Goal: Task Accomplishment & Management: Manage account settings

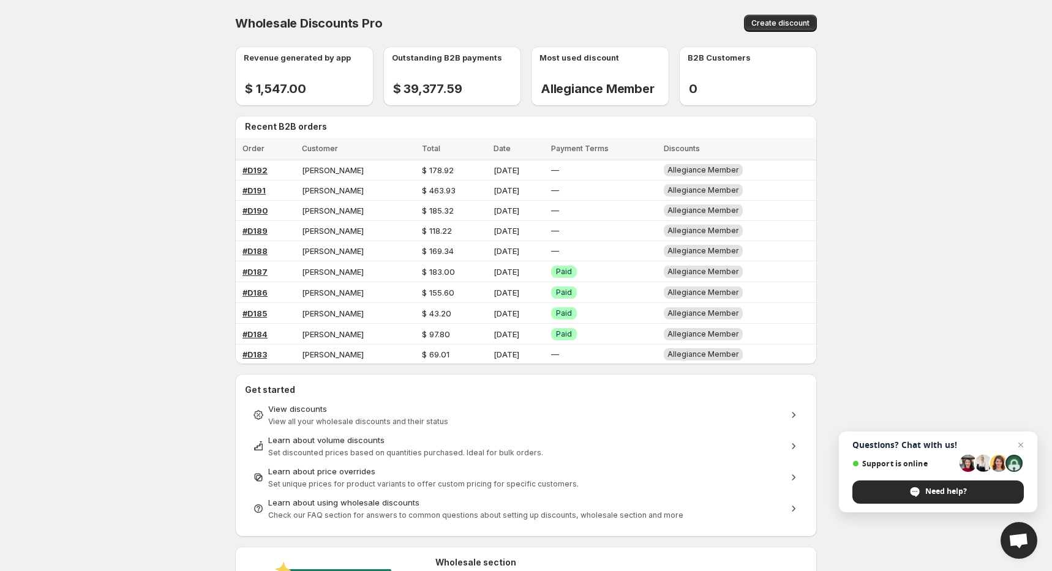
drag, startPoint x: 1028, startPoint y: 538, endPoint x: 1022, endPoint y: 536, distance: 6.4
click at [1022, 536] on span "Open chat" at bounding box center [1019, 540] width 37 height 37
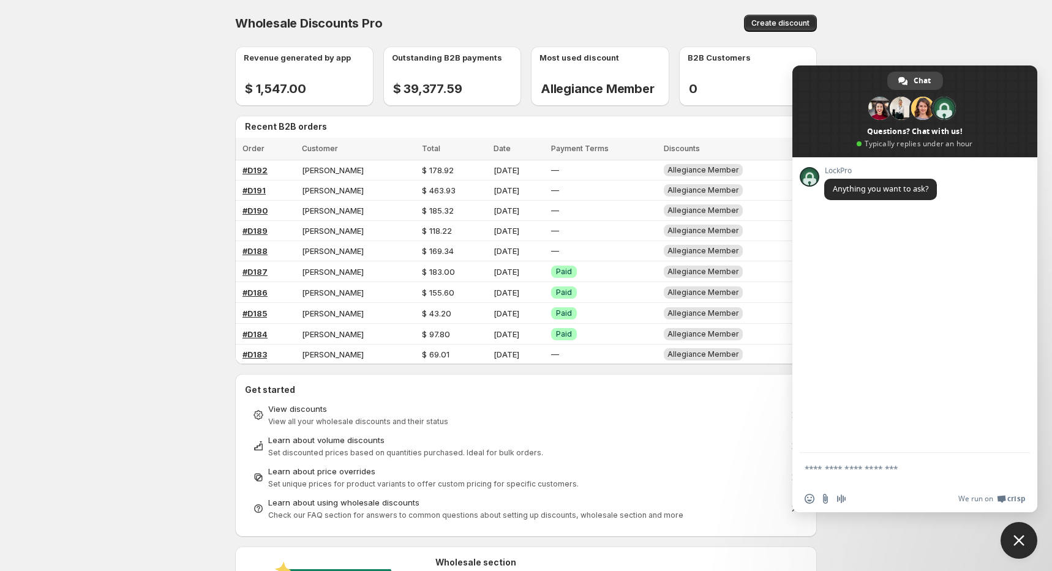
click at [1018, 538] on span "Close chat" at bounding box center [1018, 540] width 11 height 11
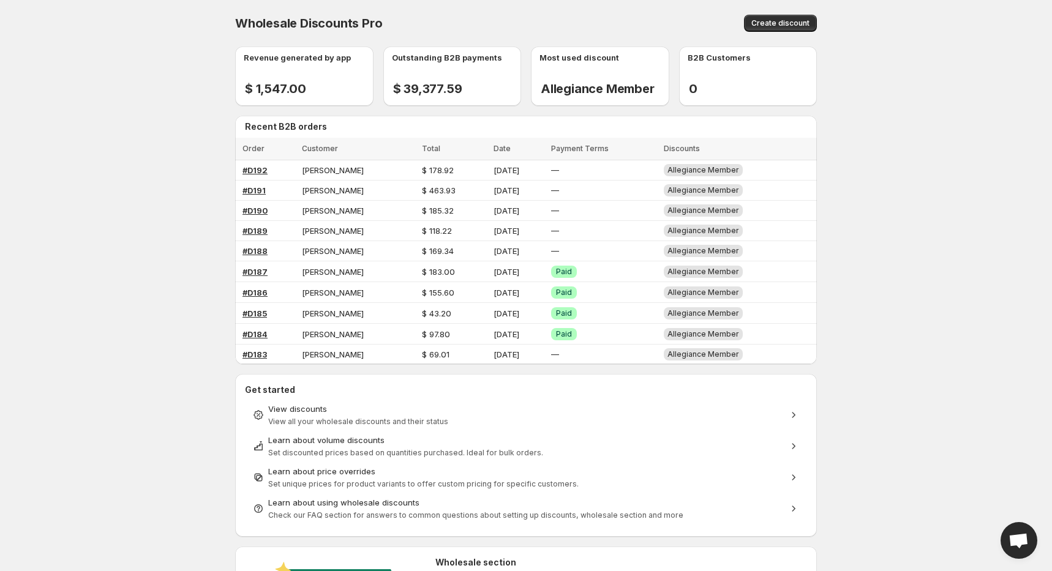
click at [1015, 536] on span "Open chat" at bounding box center [1019, 541] width 20 height 17
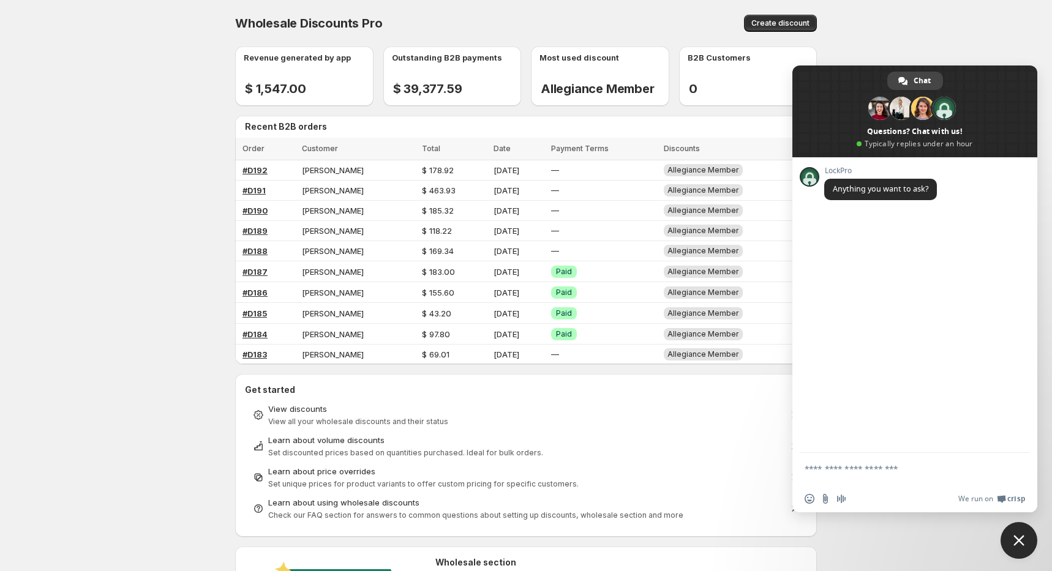
drag, startPoint x: 1022, startPoint y: 541, endPoint x: 1024, endPoint y: 533, distance: 8.9
click at [1022, 538] on span "Close chat" at bounding box center [1018, 540] width 11 height 11
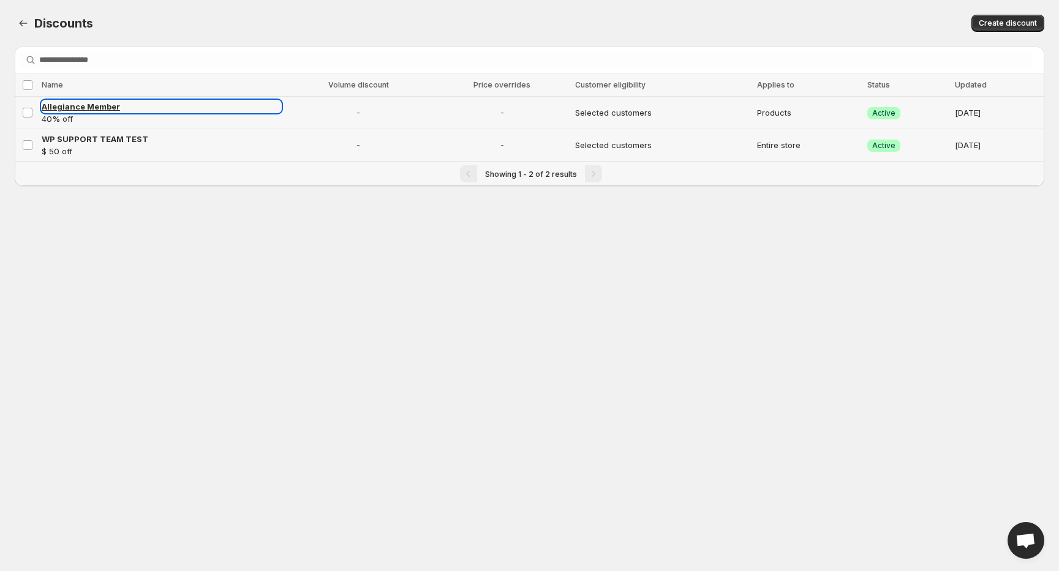
click at [97, 104] on span "Allegiance Member" at bounding box center [81, 107] width 78 height 10
select select "********"
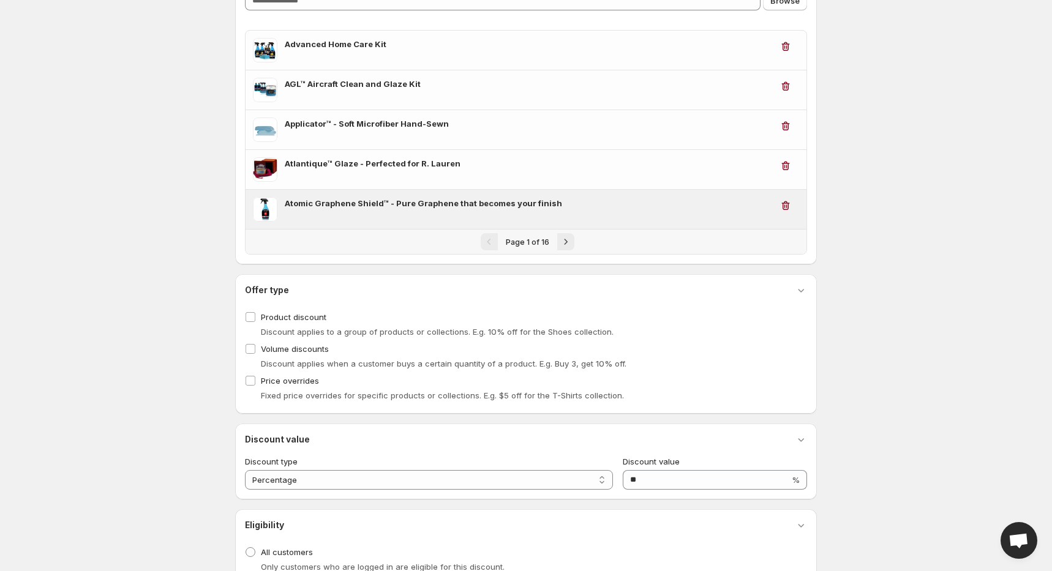
scroll to position [186, 0]
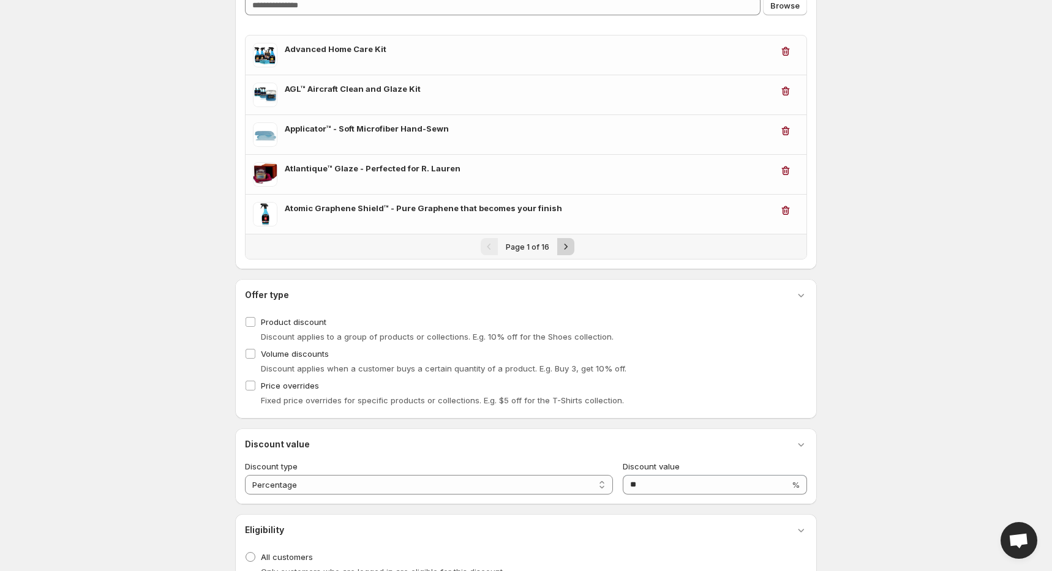
click at [562, 247] on icon "Next" at bounding box center [566, 247] width 12 height 12
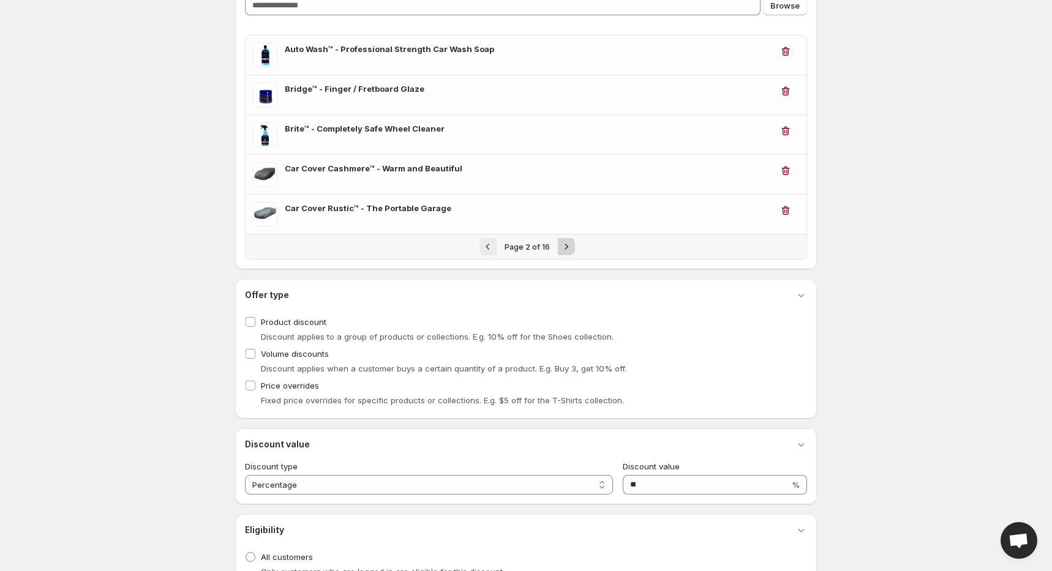
click at [560, 252] on button "Next" at bounding box center [566, 246] width 17 height 17
click at [564, 247] on icon "Next" at bounding box center [566, 247] width 12 height 12
click at [564, 245] on icon "Next" at bounding box center [566, 247] width 12 height 12
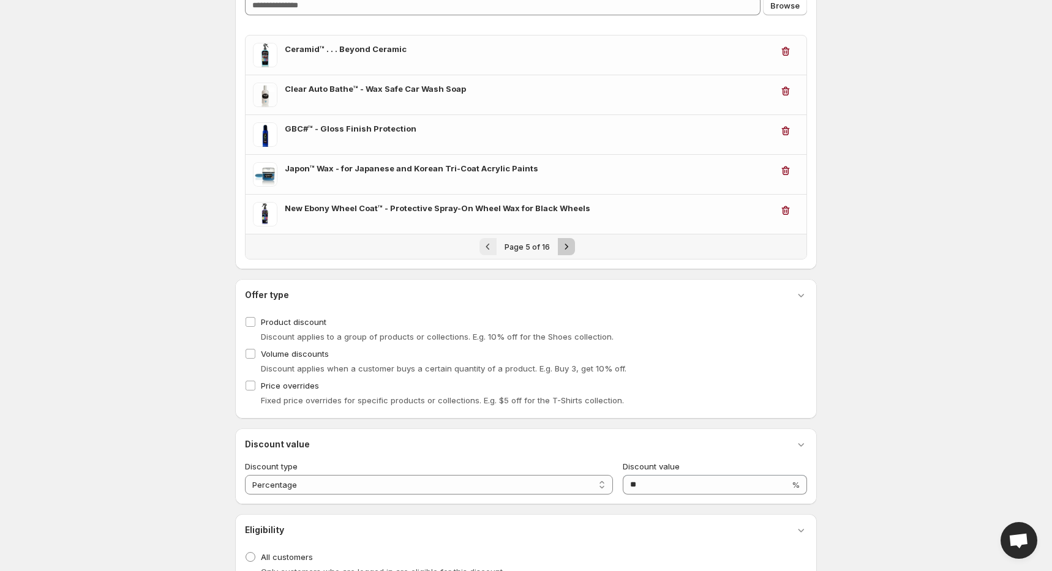
click at [564, 245] on icon "Next" at bounding box center [566, 247] width 12 height 12
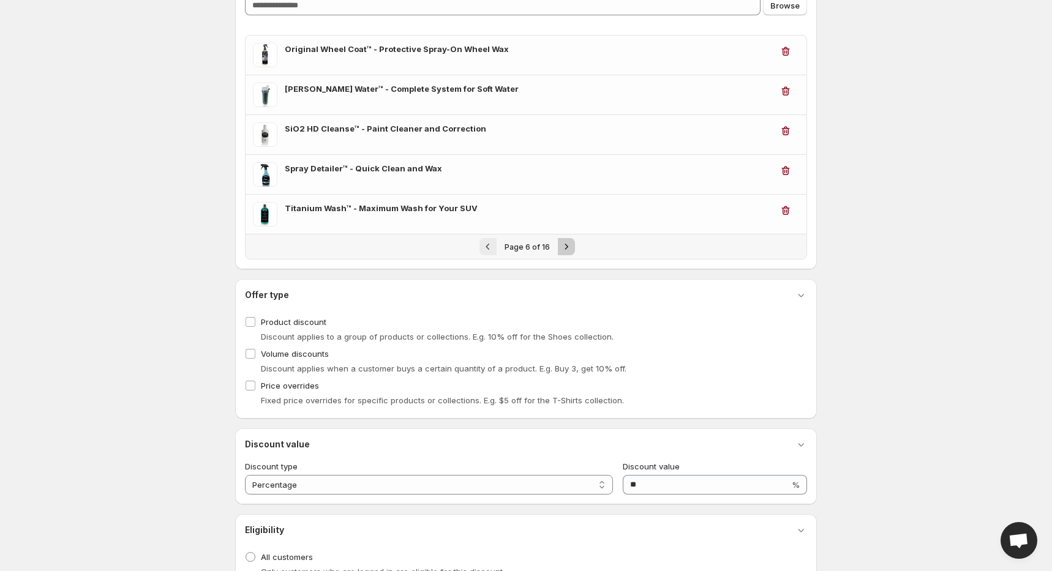
click at [564, 245] on icon "Next" at bounding box center [566, 247] width 12 height 12
click at [563, 245] on icon "Next" at bounding box center [566, 247] width 12 height 12
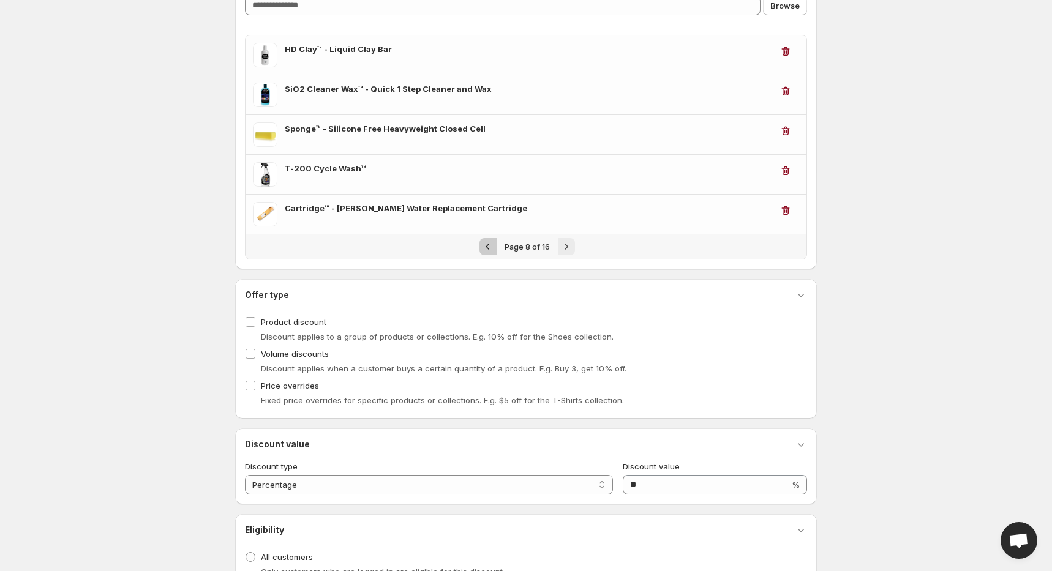
click at [491, 241] on icon "Previous" at bounding box center [488, 247] width 12 height 12
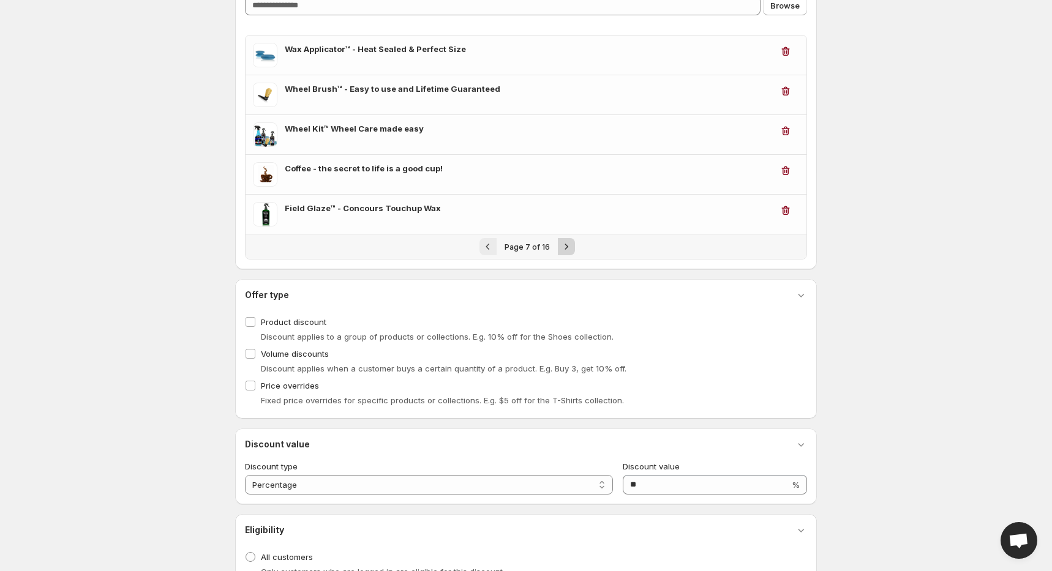
click at [564, 244] on icon "Next" at bounding box center [566, 247] width 12 height 12
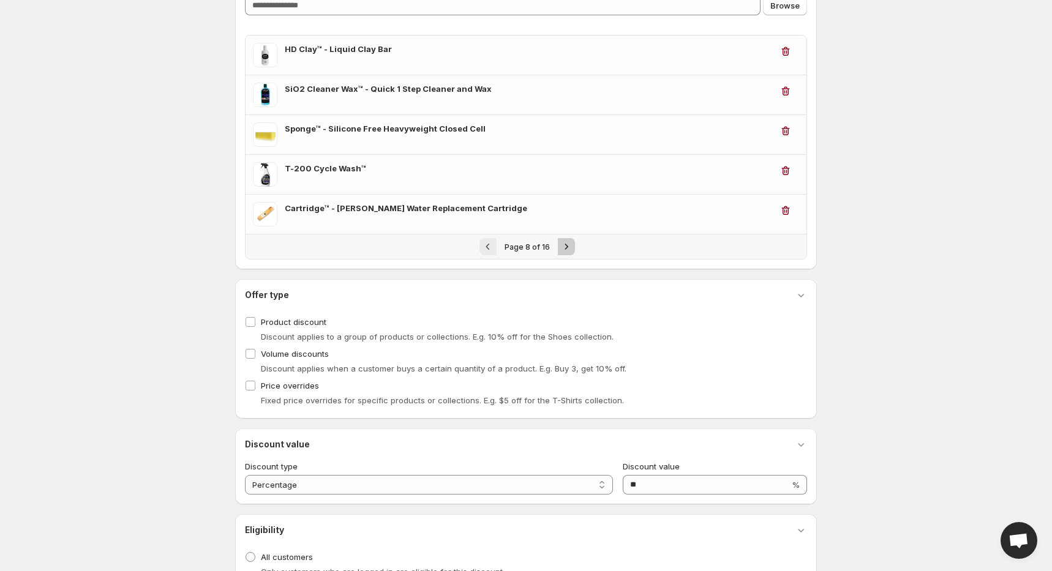
click at [564, 243] on icon "Next" at bounding box center [566, 247] width 12 height 12
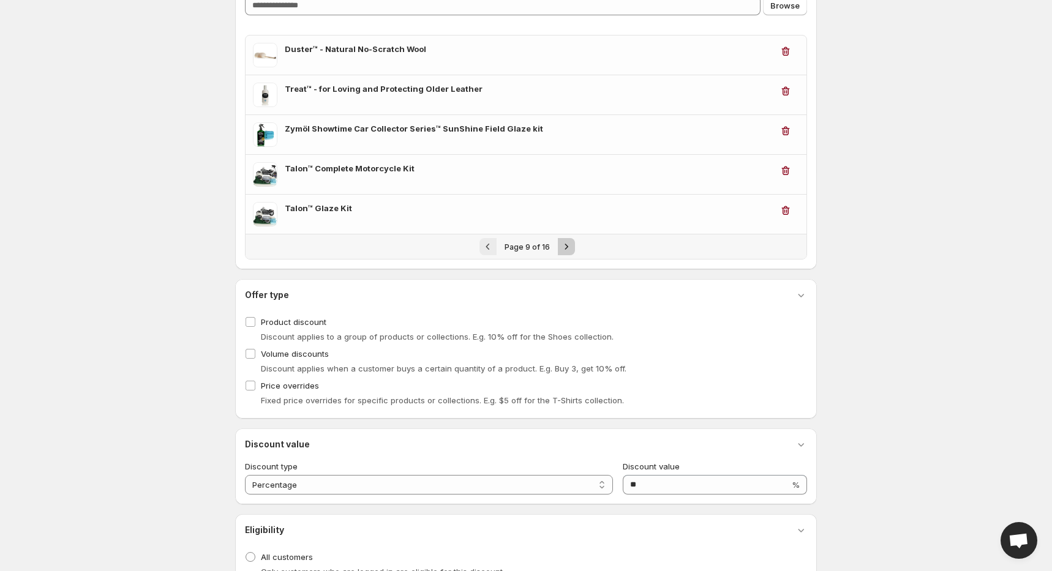
click at [563, 244] on icon "Next" at bounding box center [566, 247] width 12 height 12
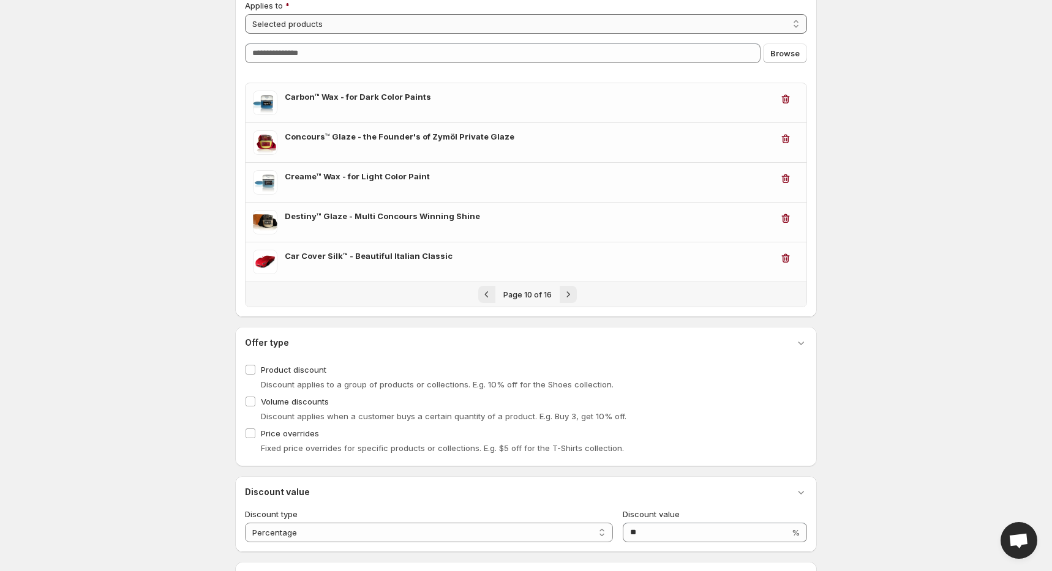
scroll to position [139, 0]
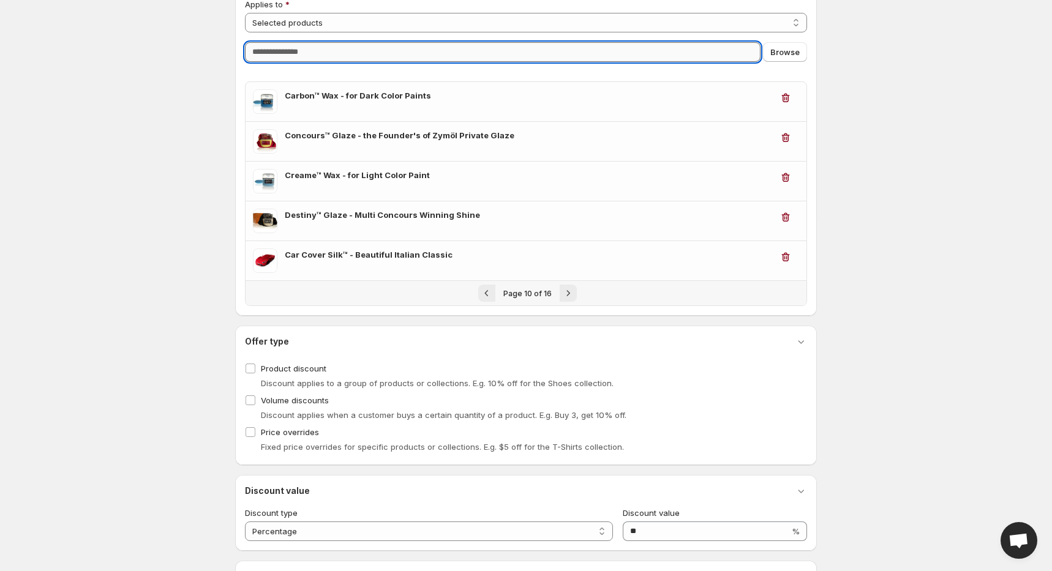
click at [273, 47] on input "Query" at bounding box center [503, 52] width 516 height 20
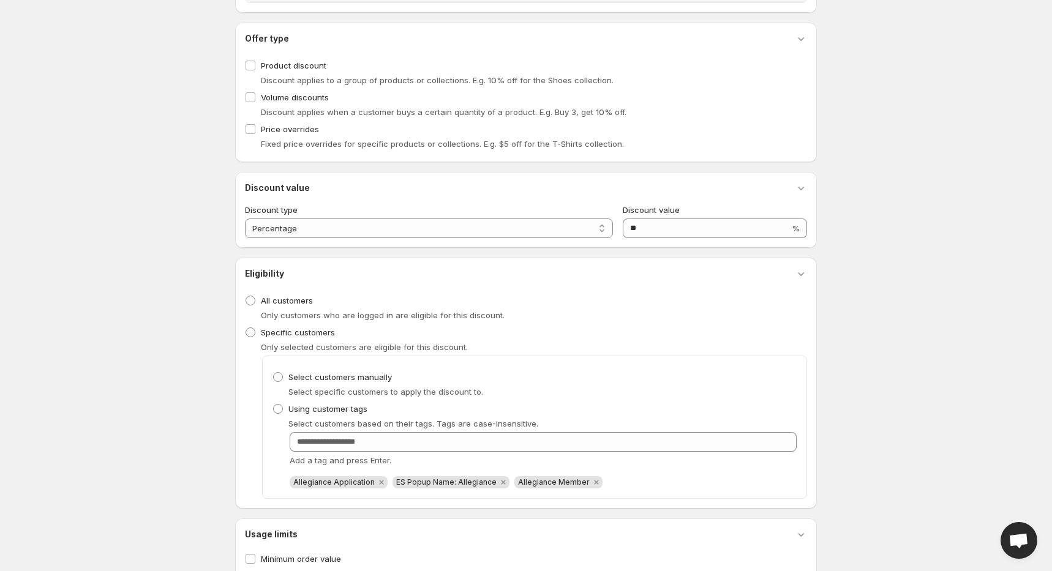
scroll to position [437, 0]
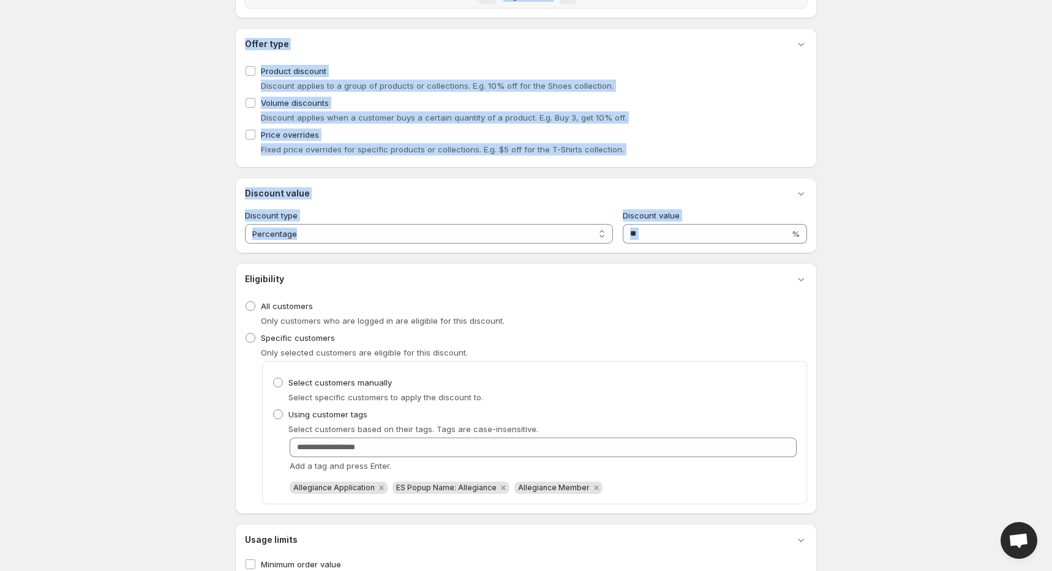
drag, startPoint x: 1050, startPoint y: 253, endPoint x: 1044, endPoint y: 247, distance: 8.2
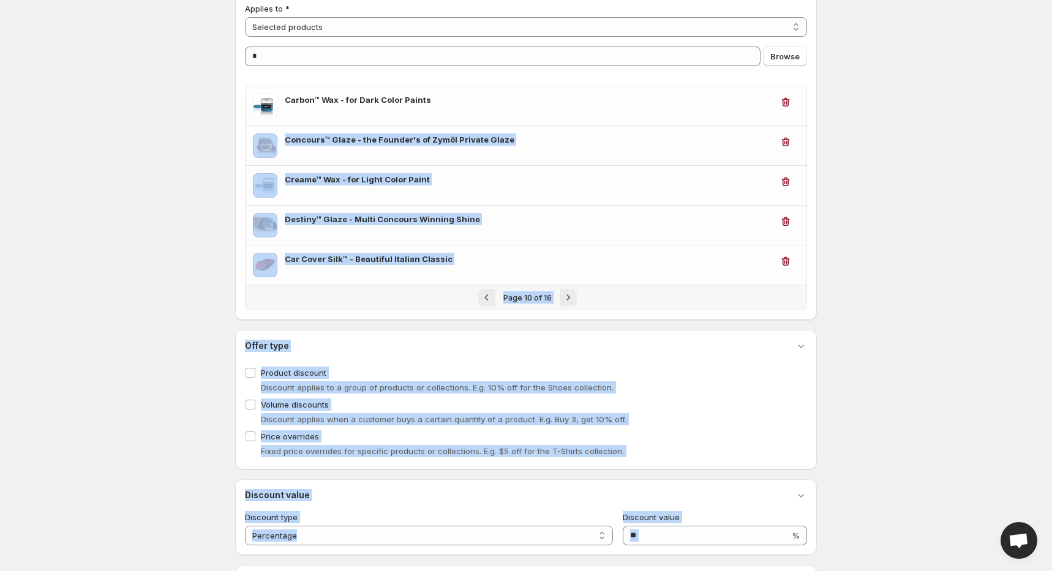
scroll to position [141, 0]
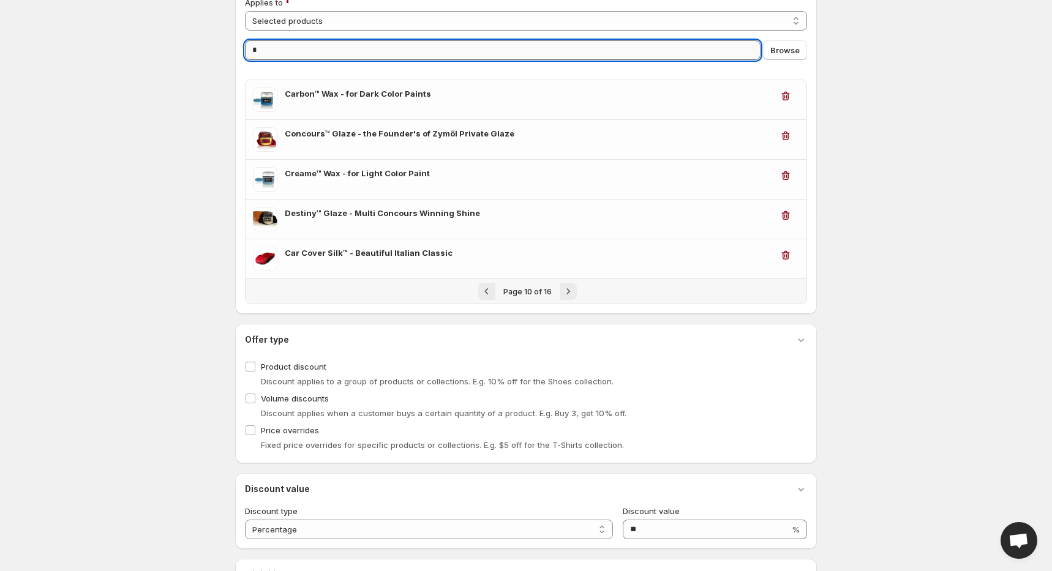
drag, startPoint x: 288, startPoint y: 47, endPoint x: 296, endPoint y: 45, distance: 8.3
click at [290, 48] on input "*" at bounding box center [503, 50] width 516 height 20
drag, startPoint x: 275, startPoint y: 52, endPoint x: 223, endPoint y: 37, distance: 54.1
click at [224, 45] on div "**********" at bounding box center [525, 392] width 611 height 1066
drag, startPoint x: 267, startPoint y: 45, endPoint x: 238, endPoint y: 29, distance: 33.2
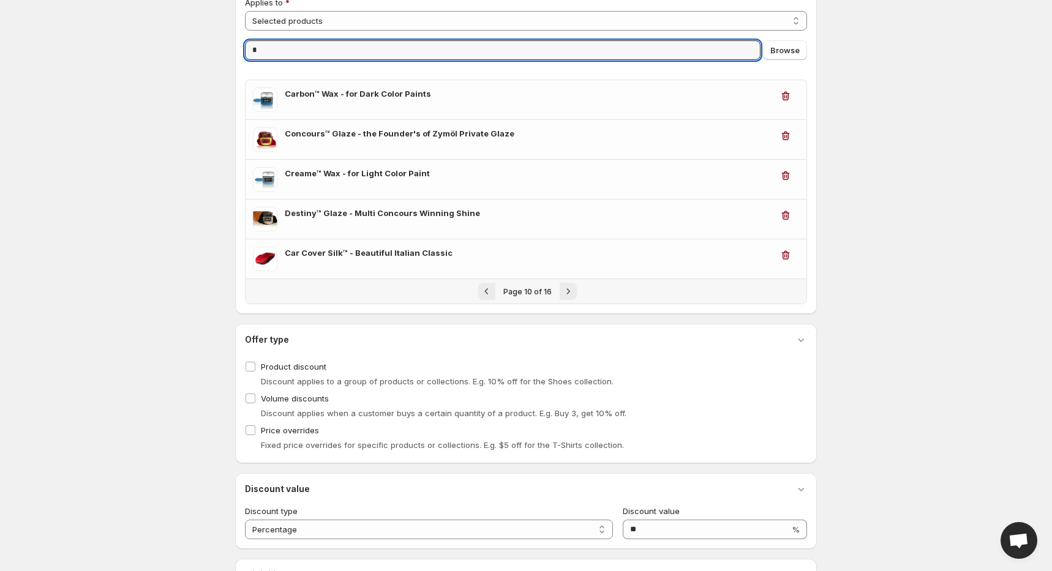
click at [232, 41] on div "**********" at bounding box center [521, 410] width 592 height 1029
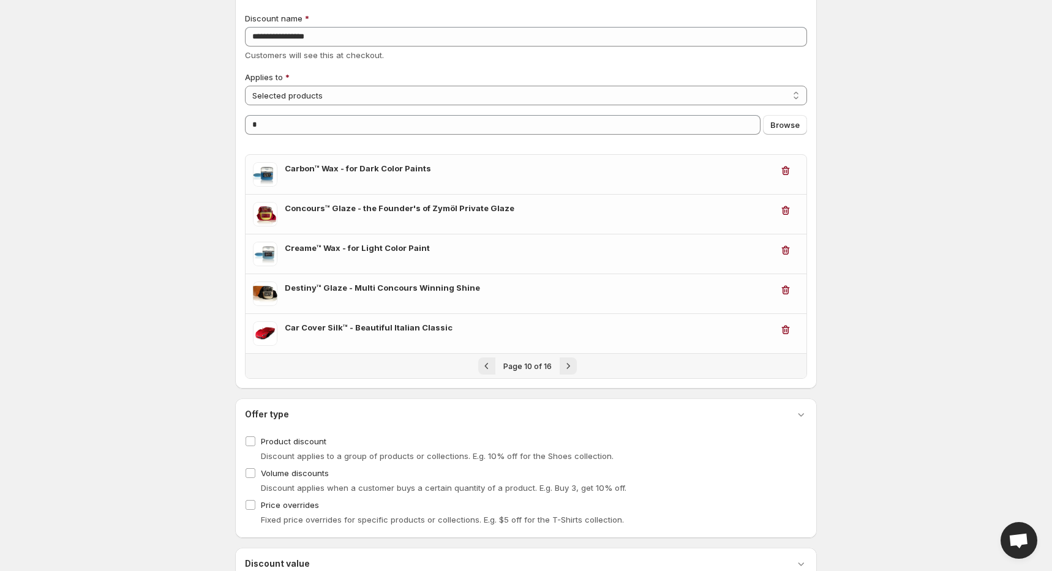
scroll to position [42, 0]
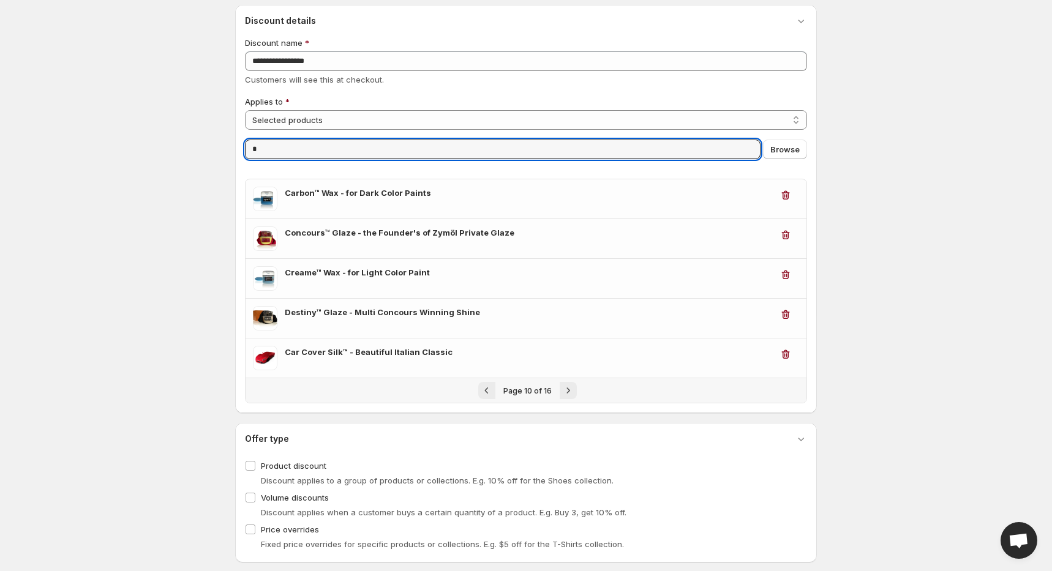
drag, startPoint x: 263, startPoint y: 148, endPoint x: 214, endPoint y: 108, distance: 62.7
click at [229, 139] on div "**********" at bounding box center [521, 509] width 592 height 1029
type input "*"
